Goal: Information Seeking & Learning: Learn about a topic

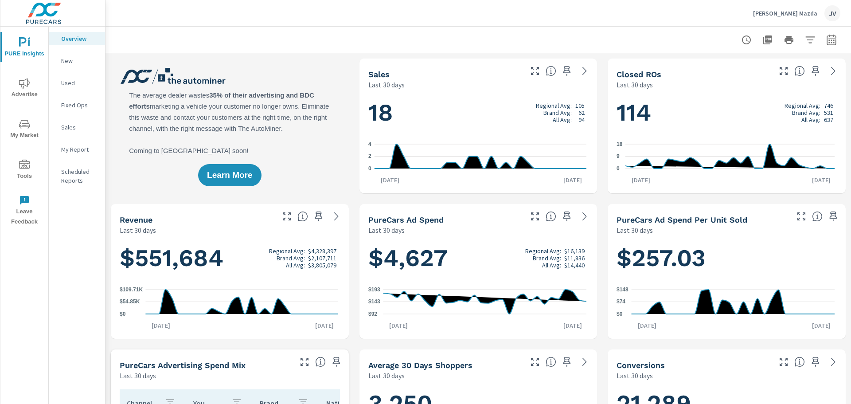
click at [69, 57] on p "New" at bounding box center [79, 60] width 37 height 9
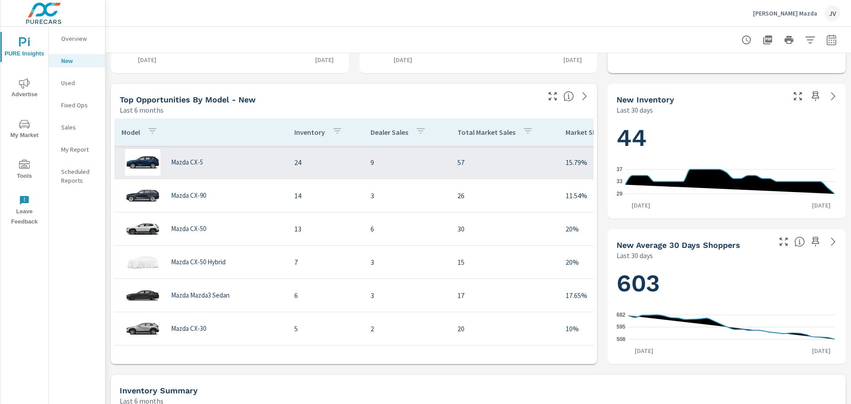
scroll to position [266, 0]
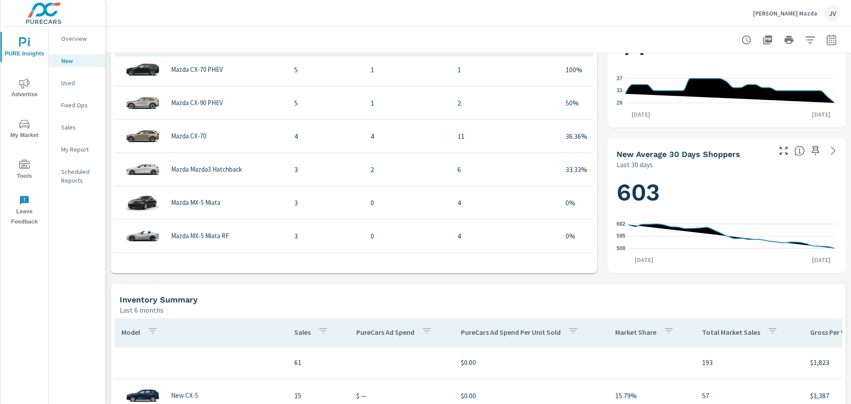
scroll to position [399, 0]
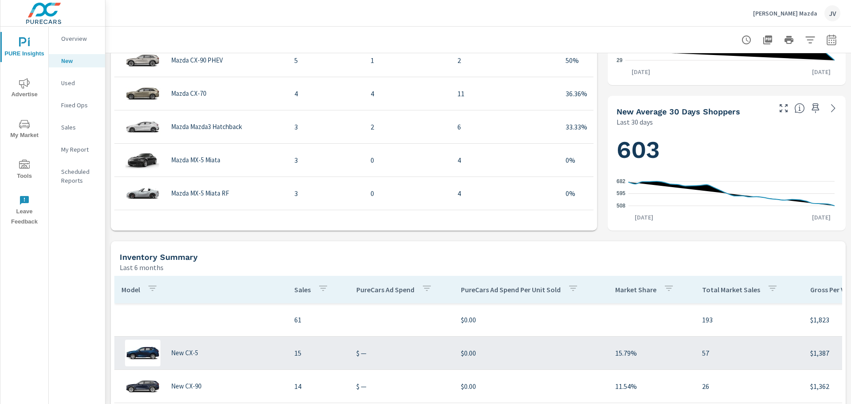
click at [298, 355] on p "15" at bounding box center [318, 353] width 48 height 11
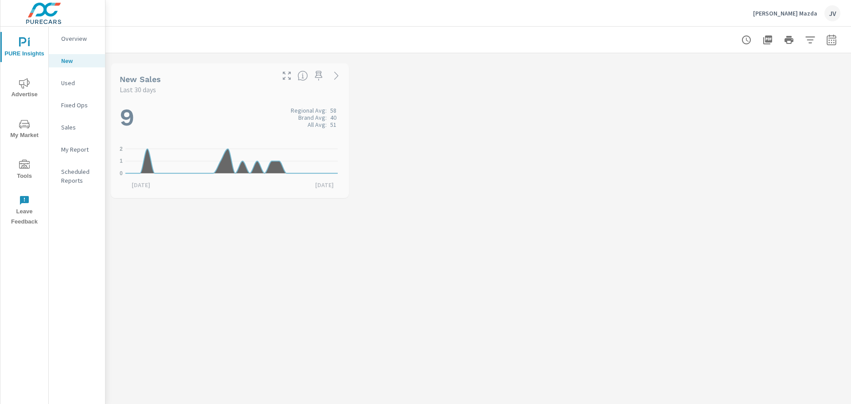
scroll to position [199, 0]
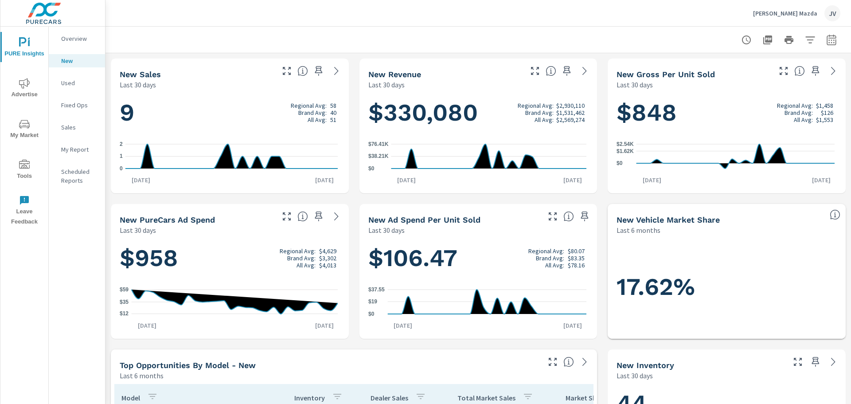
click at [72, 126] on p "Sales" at bounding box center [79, 127] width 37 height 9
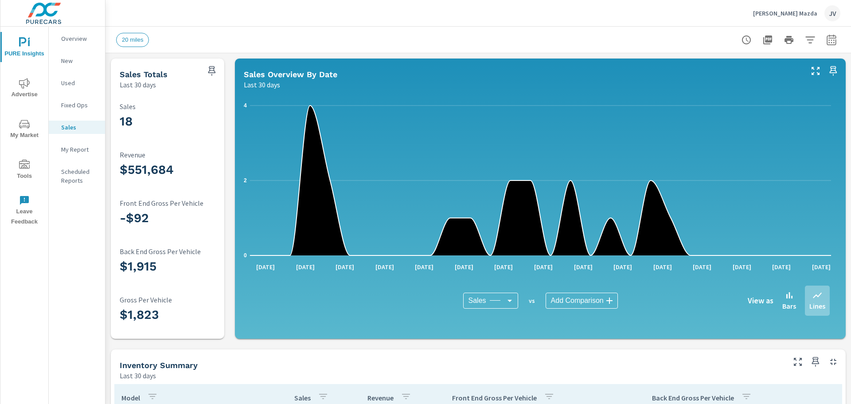
click at [72, 105] on p "Fixed Ops" at bounding box center [79, 105] width 37 height 9
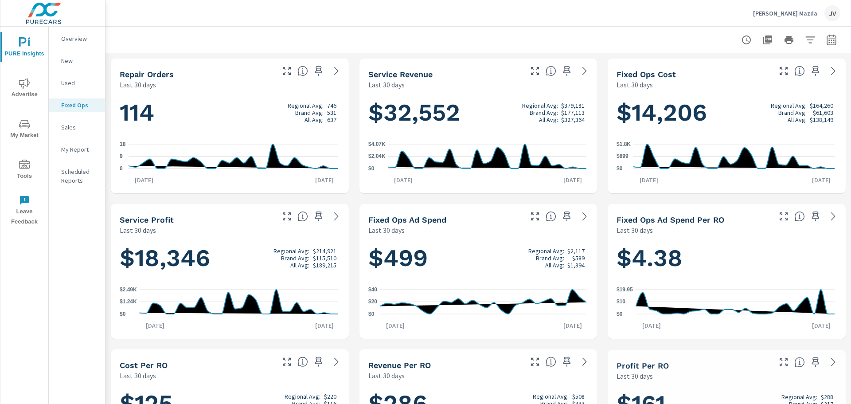
click at [74, 151] on p "My Report" at bounding box center [79, 149] width 37 height 9
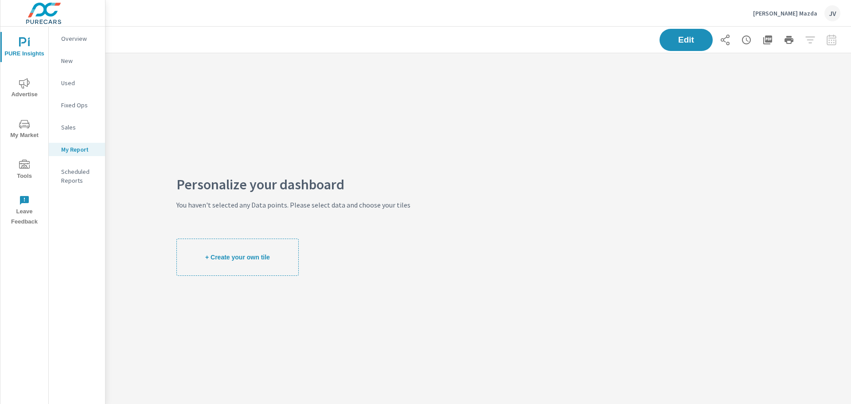
click at [72, 171] on p "Scheduled Reports" at bounding box center [79, 176] width 37 height 18
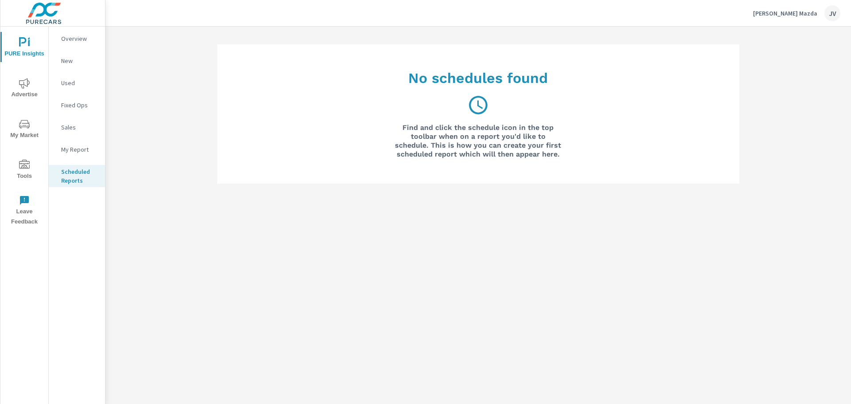
click at [29, 168] on icon "nav menu" at bounding box center [24, 164] width 11 height 9
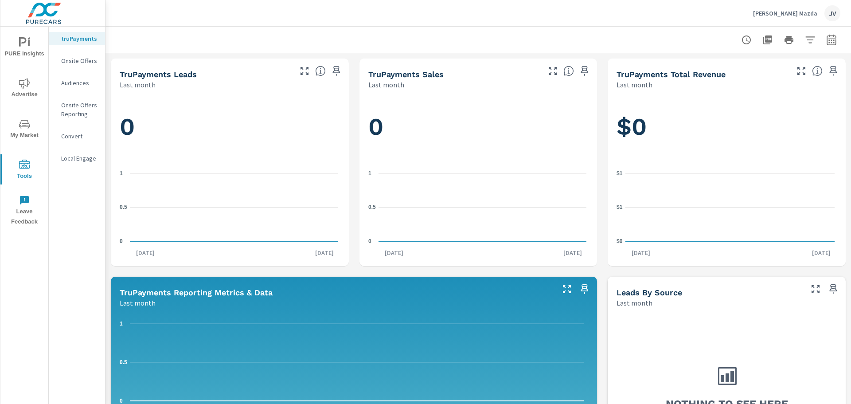
click at [77, 66] on div "Onsite Offers" at bounding box center [77, 60] width 56 height 13
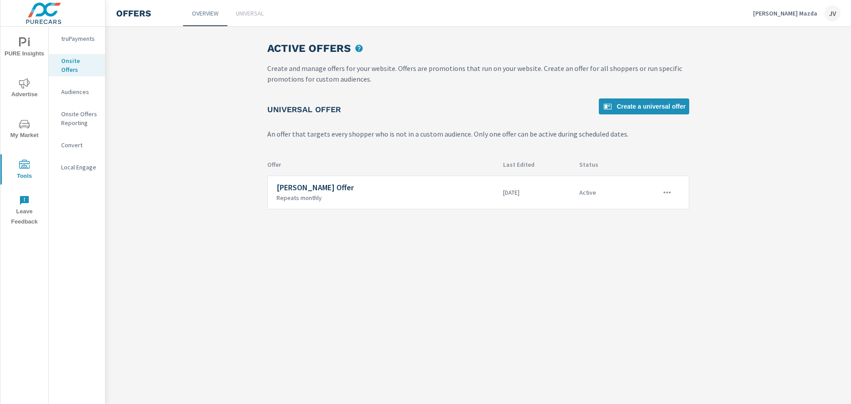
click at [79, 87] on p "Audiences" at bounding box center [79, 91] width 37 height 9
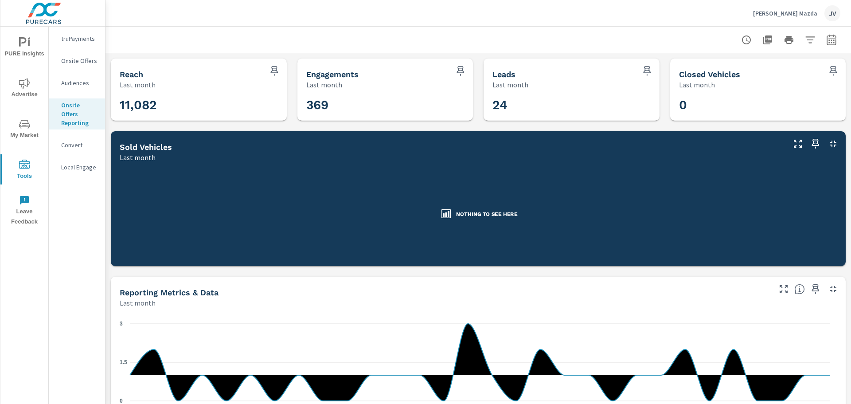
click at [69, 141] on p "Convert" at bounding box center [79, 145] width 37 height 9
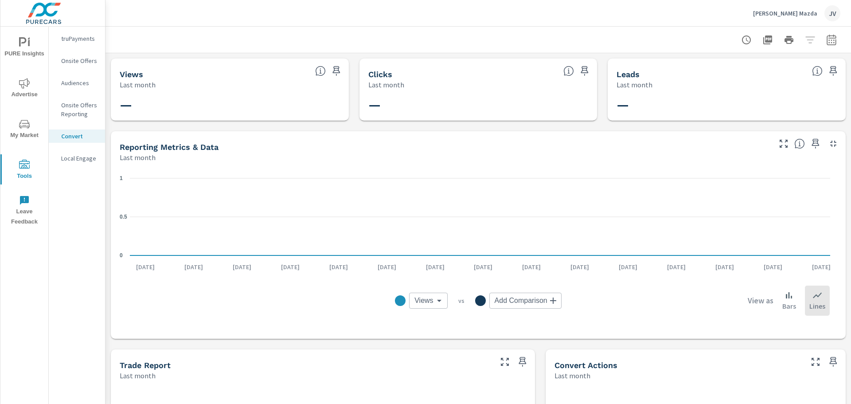
click at [76, 161] on p "Local Engage" at bounding box center [79, 158] width 37 height 9
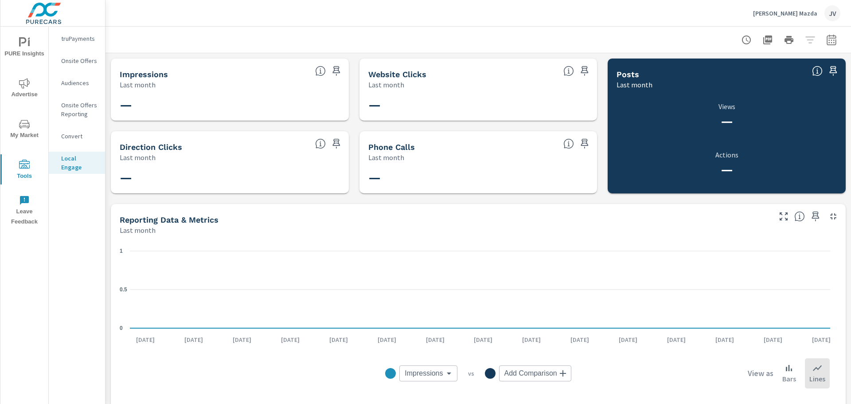
click at [18, 119] on span "My Market" at bounding box center [24, 130] width 43 height 22
